Goal: Task Accomplishment & Management: Use online tool/utility

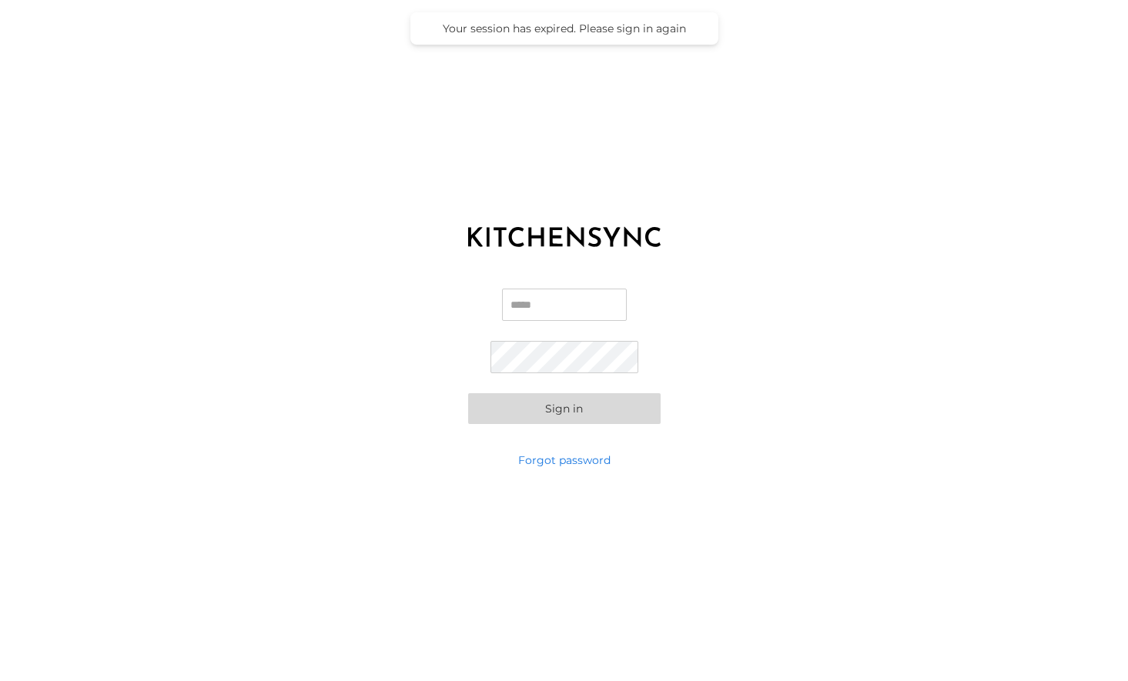
type input "**********"
click at [520, 415] on button "Sign in" at bounding box center [564, 408] width 192 height 31
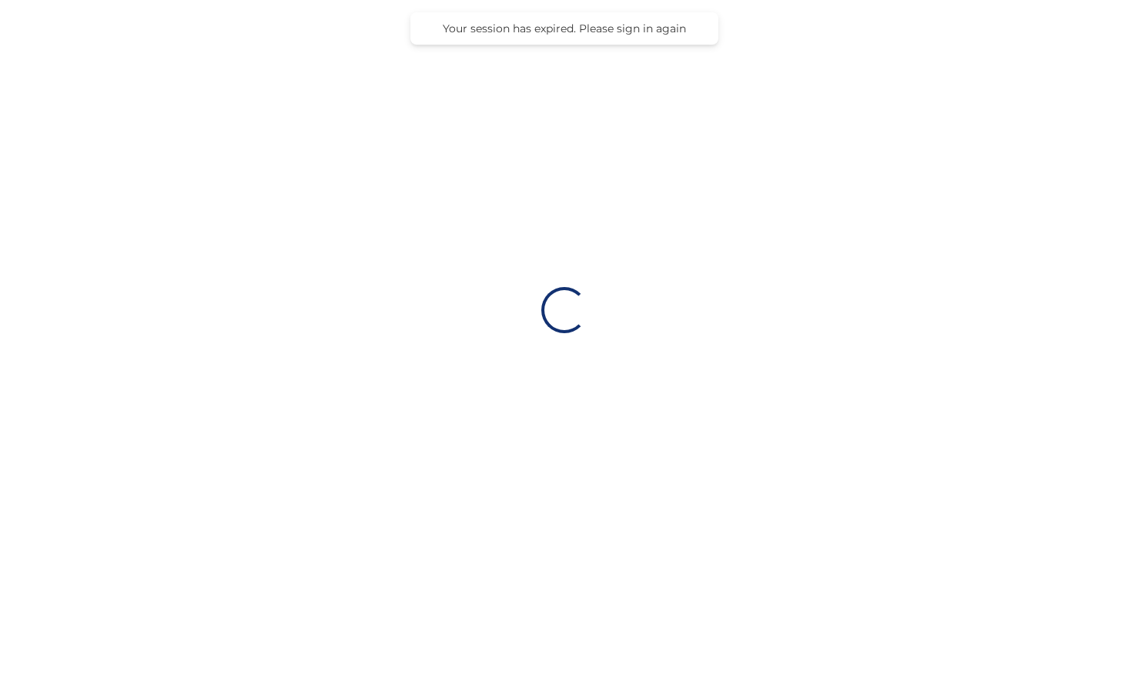
click at [533, 409] on div "Loading…" at bounding box center [564, 310] width 1128 height 620
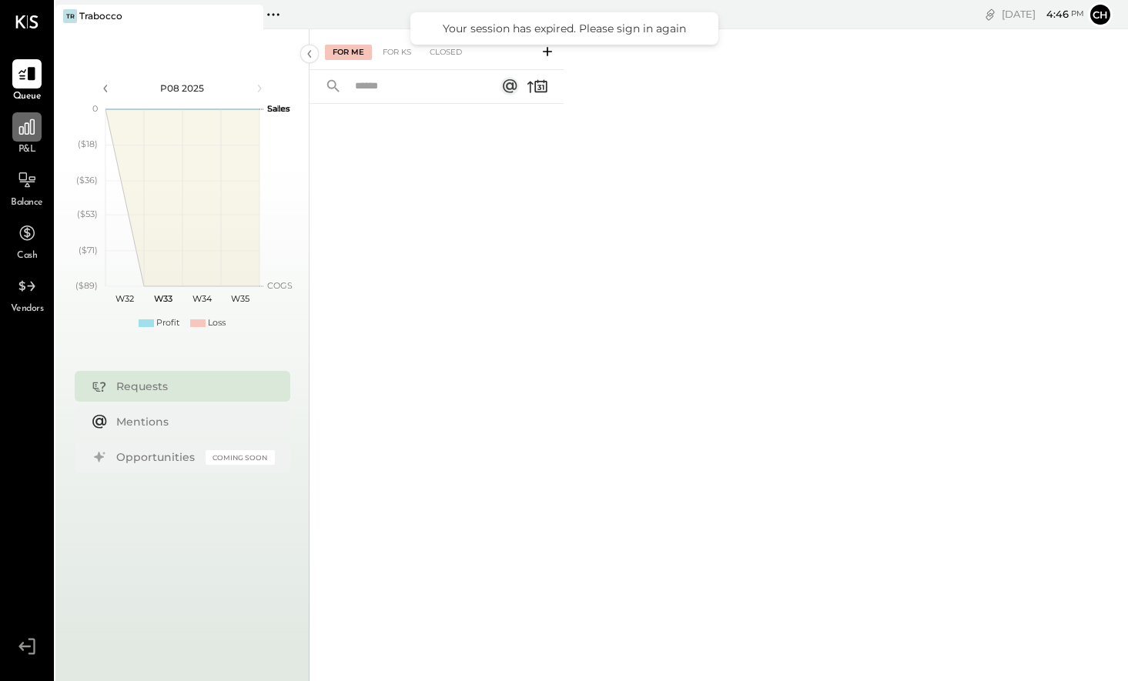
click at [30, 133] on icon at bounding box center [26, 126] width 15 height 15
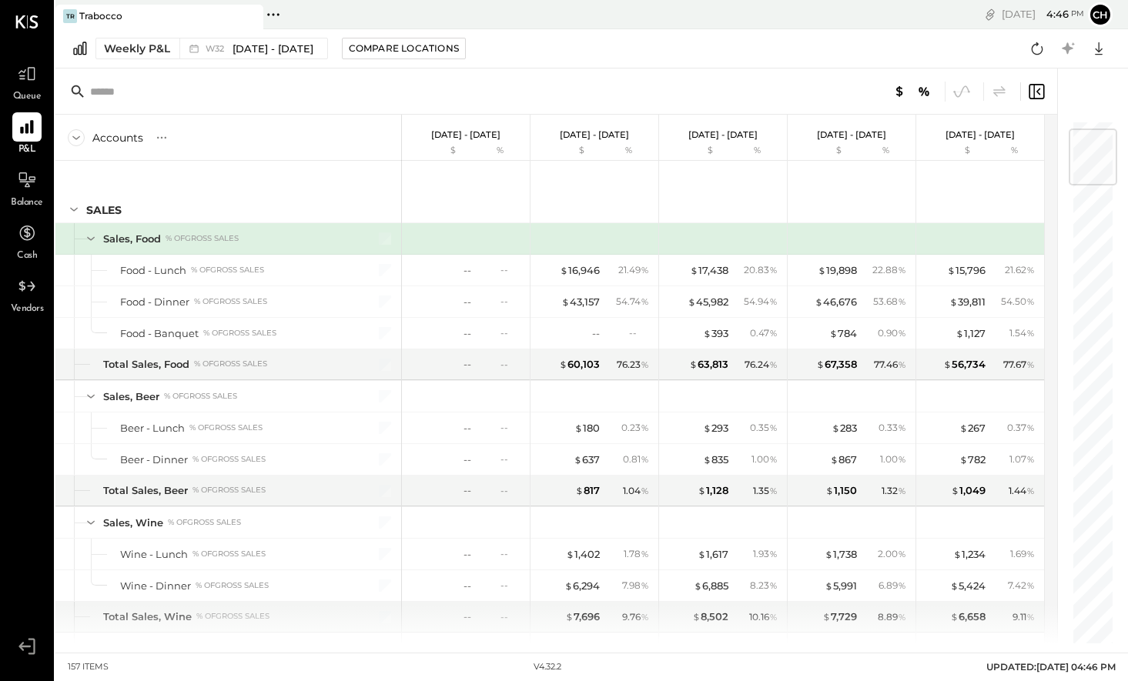
scroll to position [77, 0]
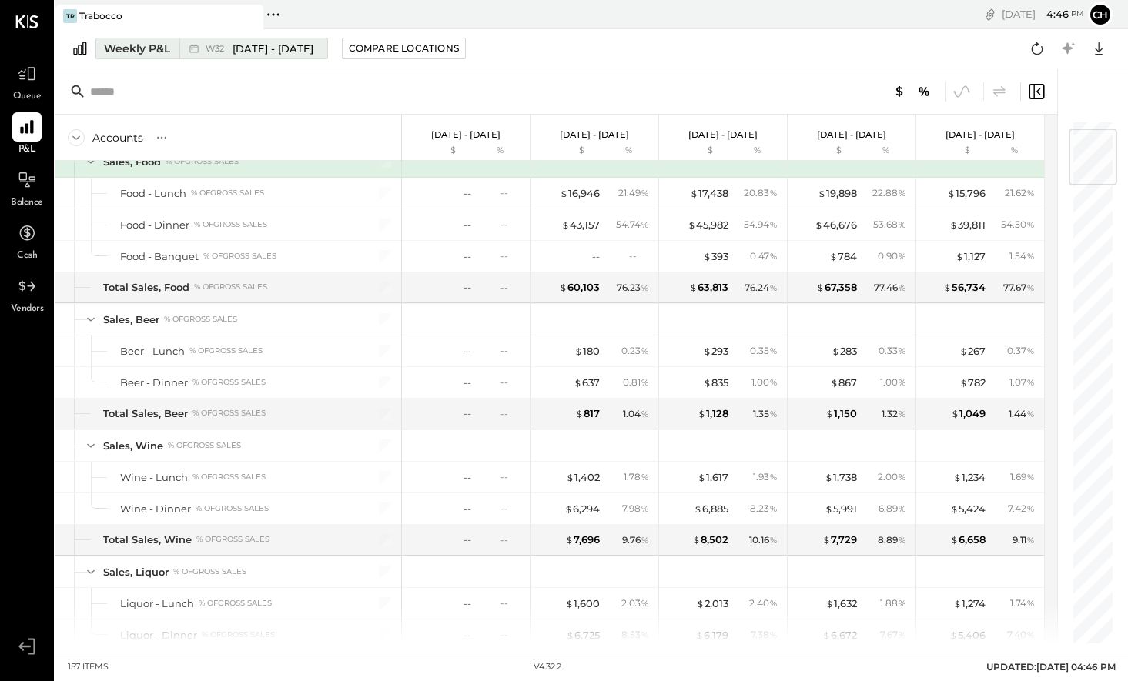
click at [136, 48] on div "Weekly P&L" at bounding box center [137, 48] width 66 height 15
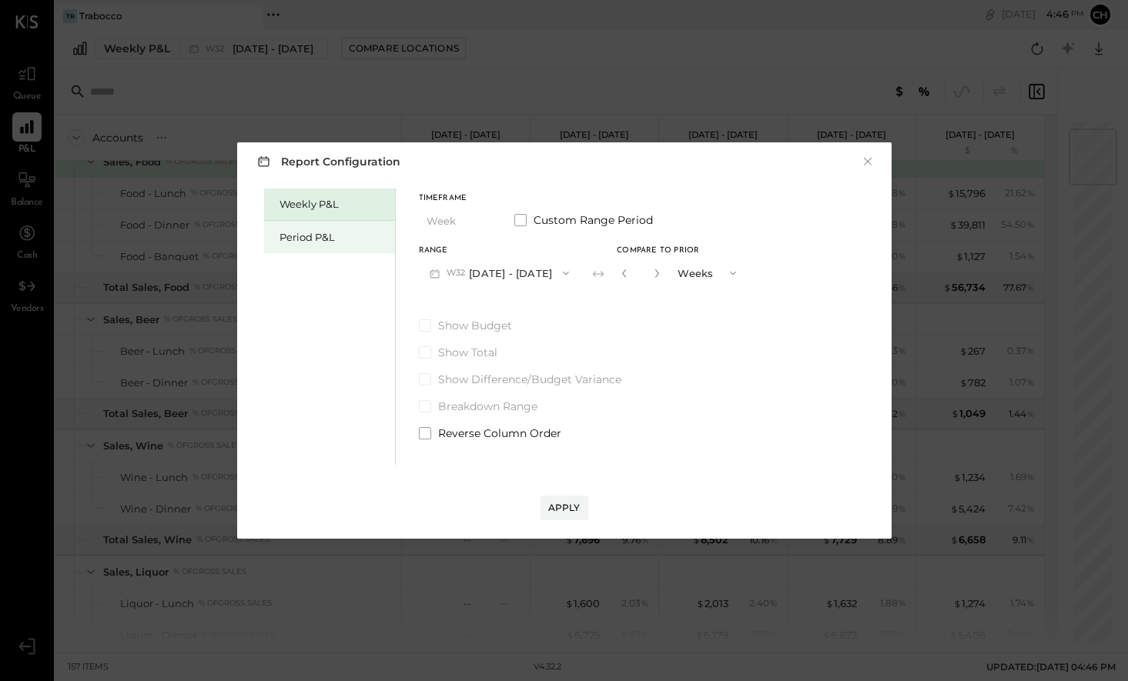
click at [314, 236] on div "Period P&L" at bounding box center [333, 237] width 108 height 15
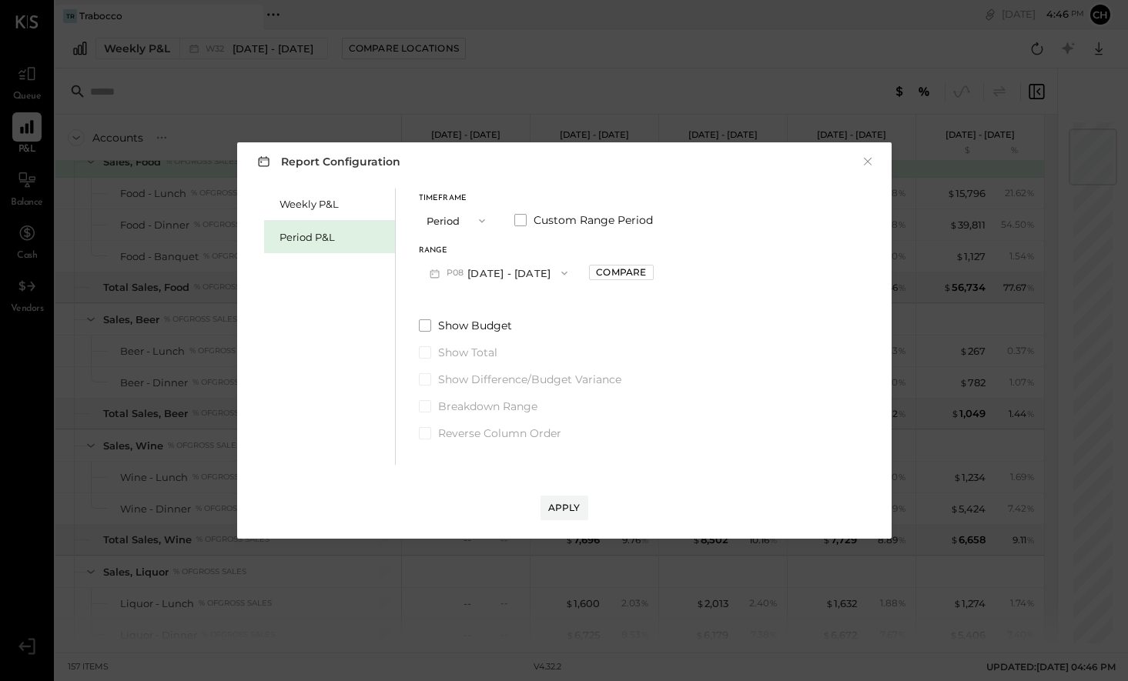
click at [476, 219] on icon "button" at bounding box center [482, 221] width 12 height 12
click at [456, 216] on span "Period" at bounding box center [446, 221] width 31 height 10
click at [561, 269] on icon "button" at bounding box center [564, 273] width 12 height 12
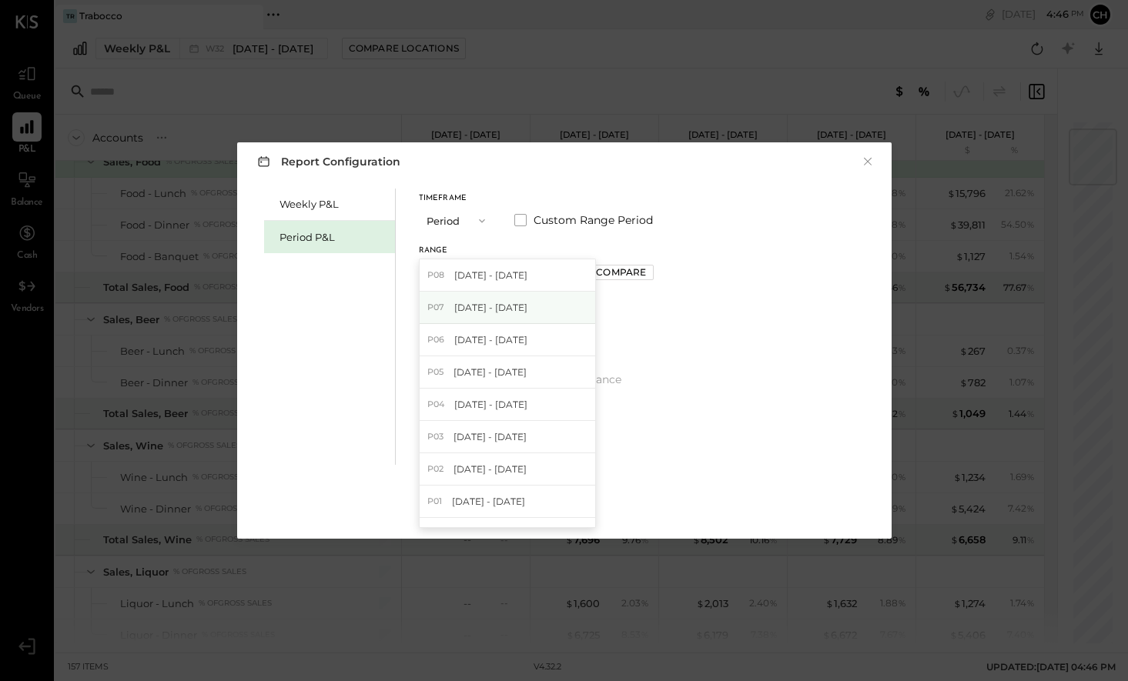
click at [520, 307] on span "[DATE] - [DATE]" at bounding box center [490, 307] width 73 height 13
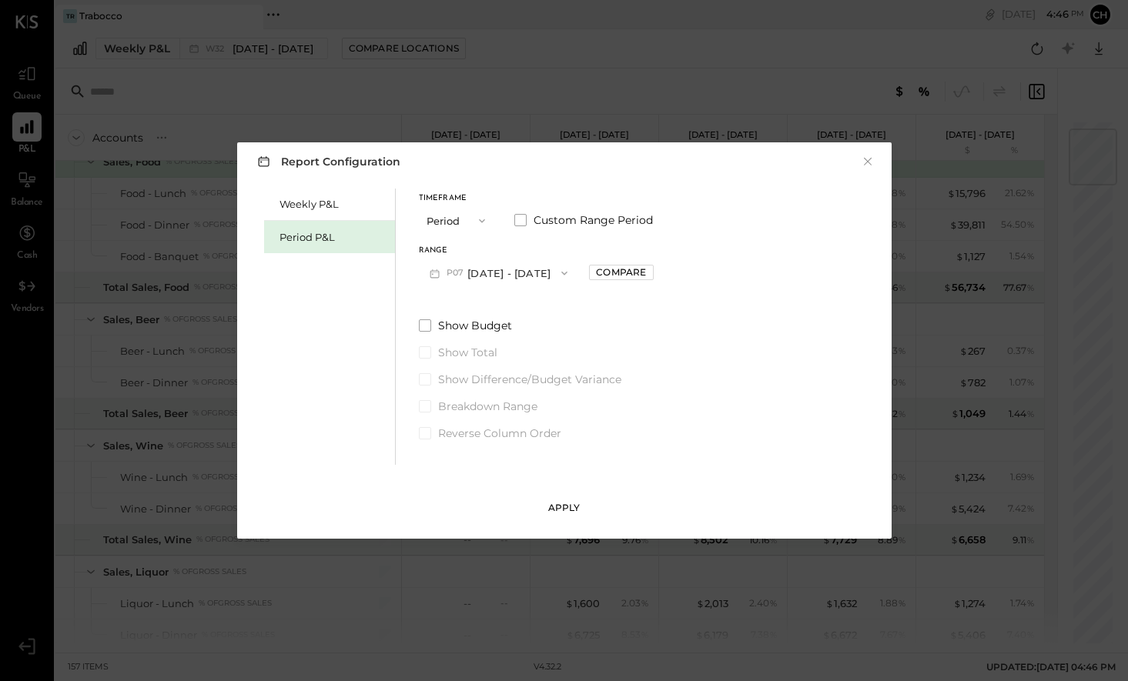
click at [570, 504] on div "Apply" at bounding box center [564, 507] width 32 height 13
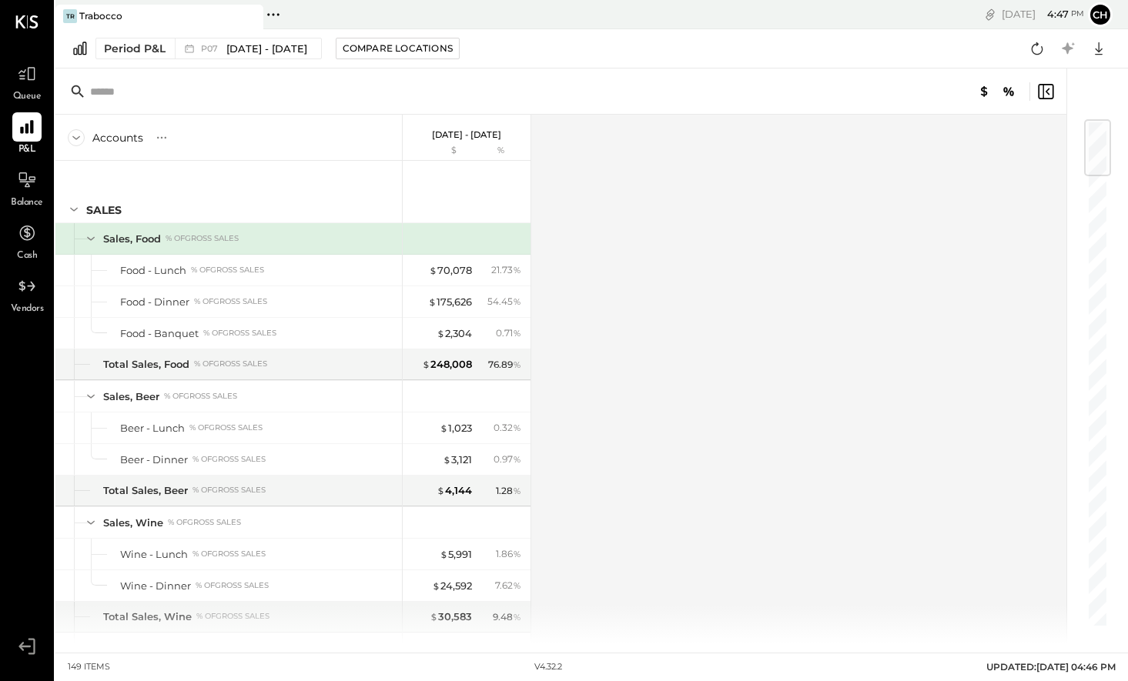
click at [79, 49] on icon at bounding box center [79, 48] width 13 height 13
click at [131, 48] on div "Period P&L" at bounding box center [135, 48] width 62 height 15
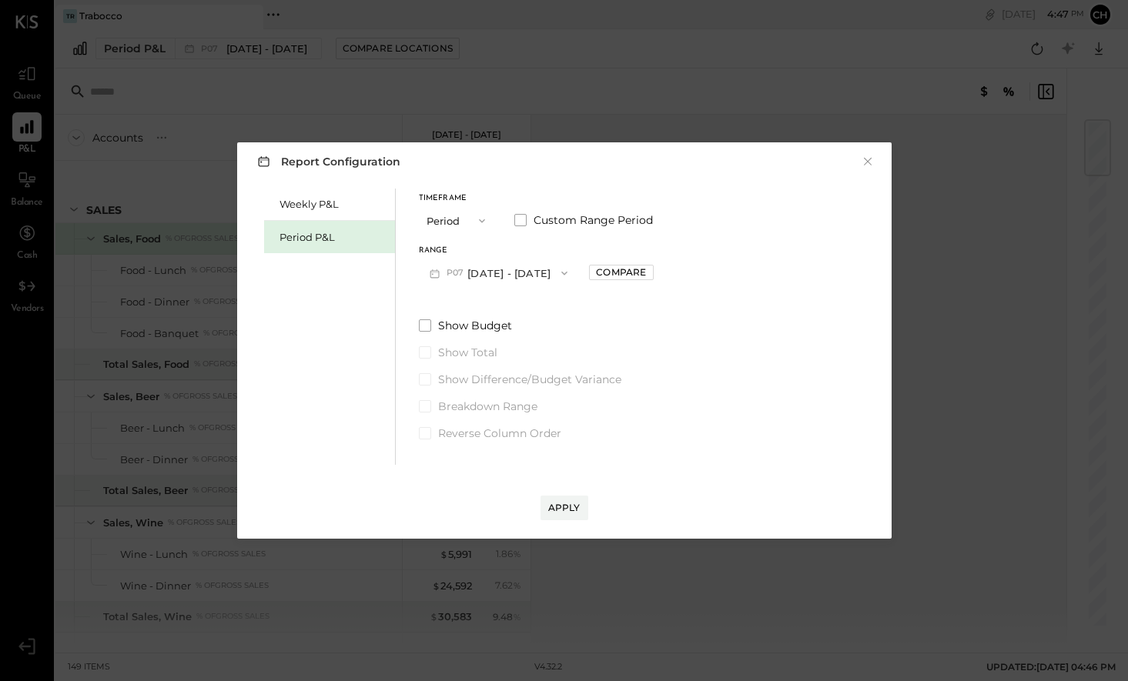
click at [570, 276] on icon "button" at bounding box center [564, 273] width 12 height 12
